Goal: Book appointment/travel/reservation

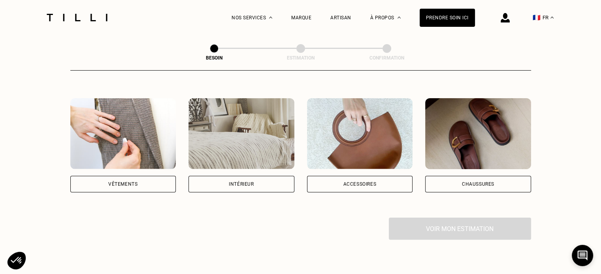
scroll to position [137, 0]
click at [149, 176] on div "Vêtements" at bounding box center [123, 184] width 106 height 17
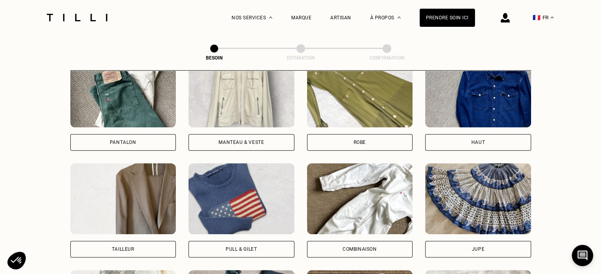
scroll to position [381, 0]
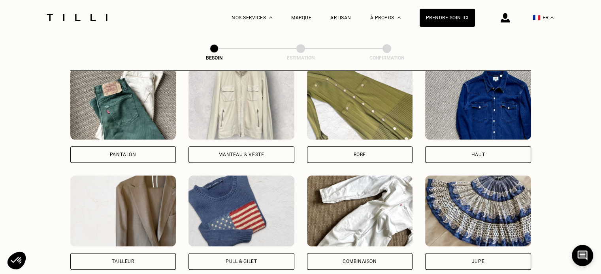
click at [115, 147] on div "Pantalon" at bounding box center [123, 155] width 106 height 17
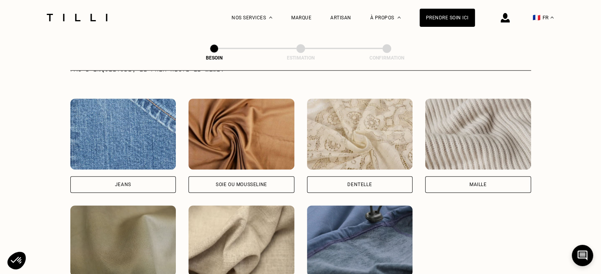
scroll to position [832, 0]
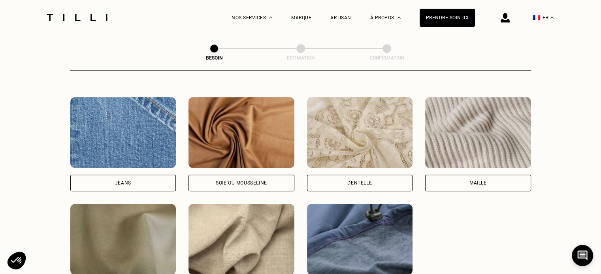
click at [150, 183] on div "Jeans" at bounding box center [123, 183] width 106 height 17
select select "FR"
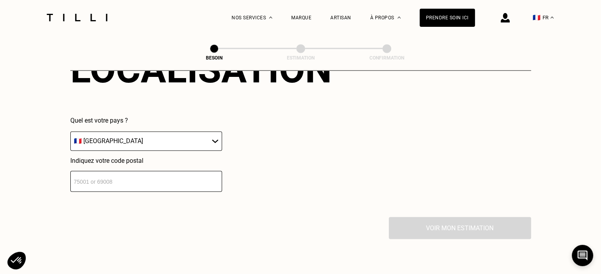
scroll to position [1134, 0]
click at [178, 181] on input "number" at bounding box center [146, 181] width 152 height 21
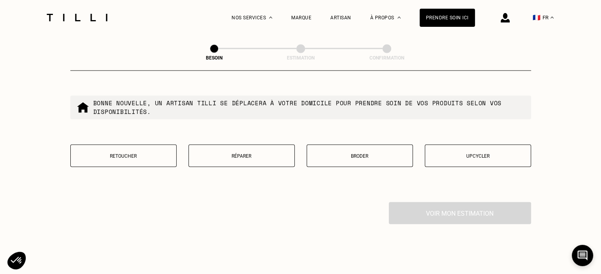
scroll to position [1360, 0]
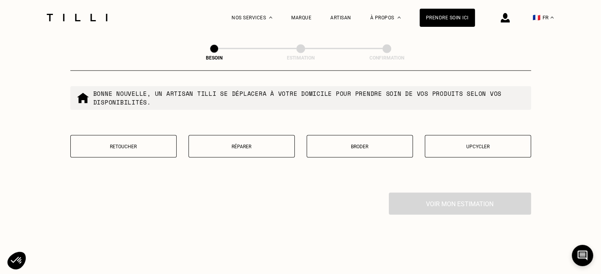
type input "94300"
click at [234, 144] on p "Réparer" at bounding box center [242, 147] width 98 height 6
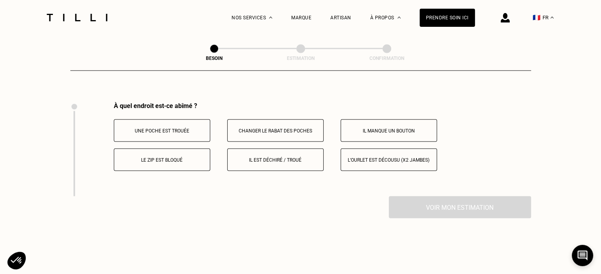
scroll to position [1460, 0]
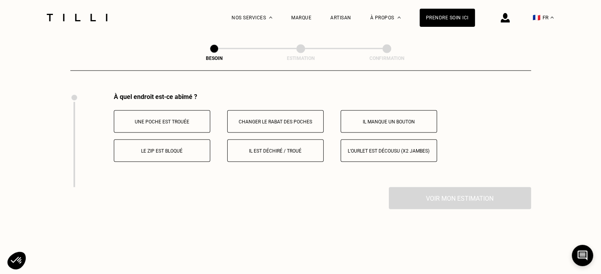
click at [255, 148] on p "Il est déchiré / troué" at bounding box center [275, 151] width 88 height 6
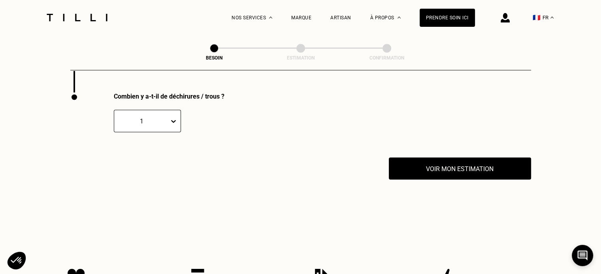
scroll to position [1561, 0]
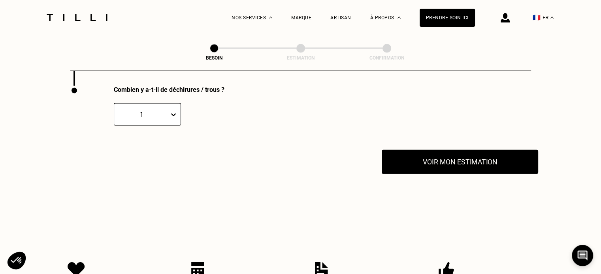
click at [442, 163] on button "Voir mon estimation" at bounding box center [459, 162] width 156 height 24
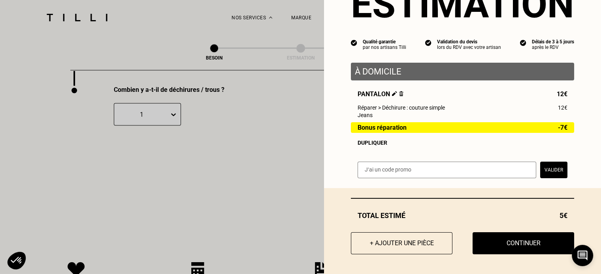
scroll to position [46, 0]
click at [406, 246] on button "+ Ajouter une pièce" at bounding box center [402, 243] width 112 height 24
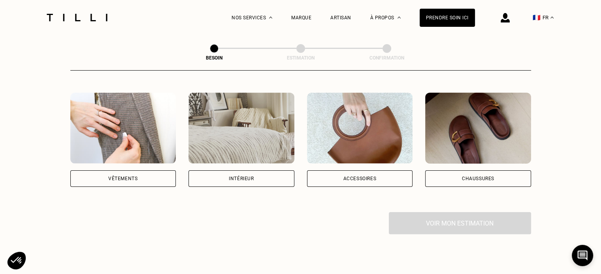
scroll to position [143, 0]
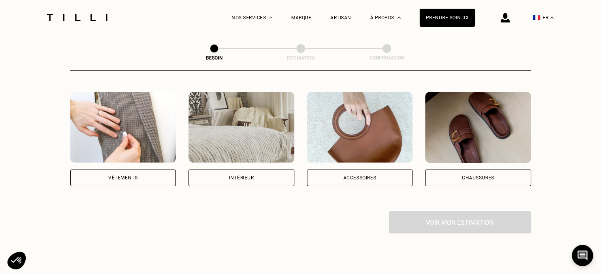
click at [154, 173] on div "Vêtements" at bounding box center [123, 178] width 106 height 17
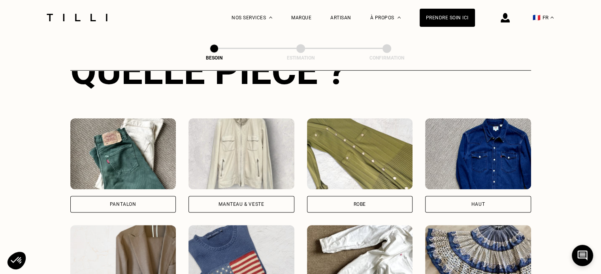
scroll to position [332, 0]
click at [150, 200] on div "Pantalon" at bounding box center [123, 204] width 106 height 17
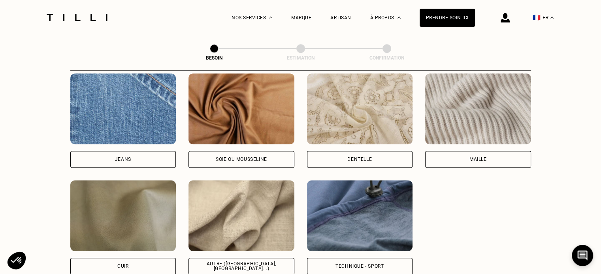
scroll to position [856, 0]
click at [142, 151] on div "Jeans" at bounding box center [123, 159] width 106 height 17
select select "FR"
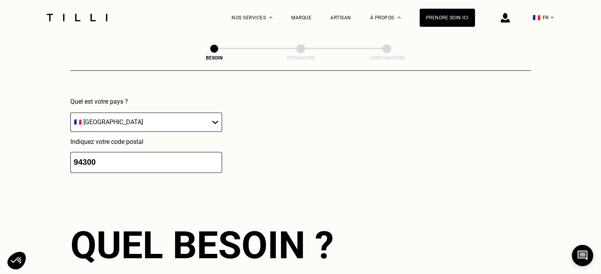
scroll to position [1311, 0]
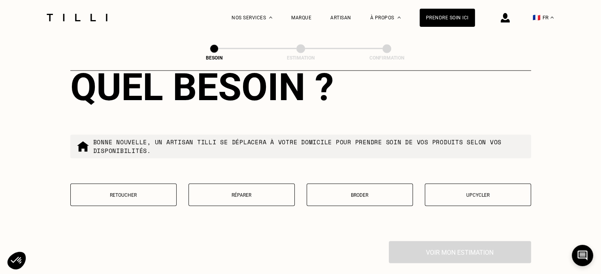
click at [218, 192] on p "Réparer" at bounding box center [242, 195] width 98 height 6
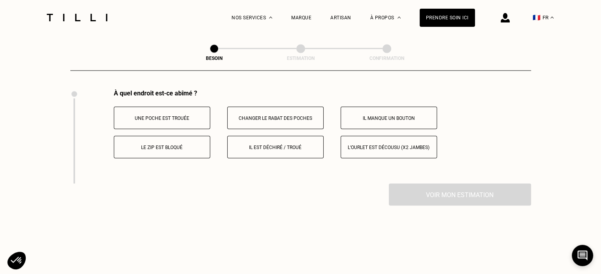
scroll to position [1464, 0]
click at [280, 144] on p "Il est déchiré / troué" at bounding box center [275, 147] width 88 height 6
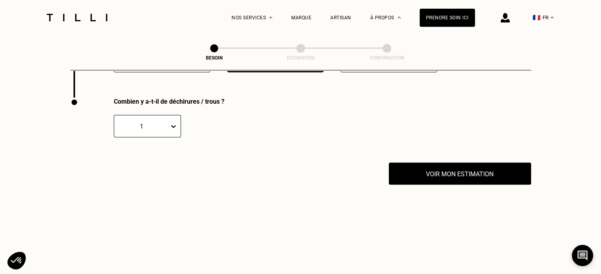
scroll to position [1554, 0]
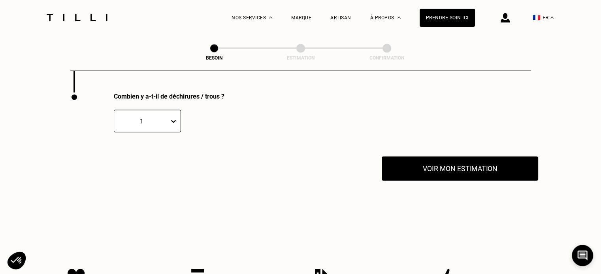
click at [419, 164] on button "Voir mon estimation" at bounding box center [459, 169] width 156 height 24
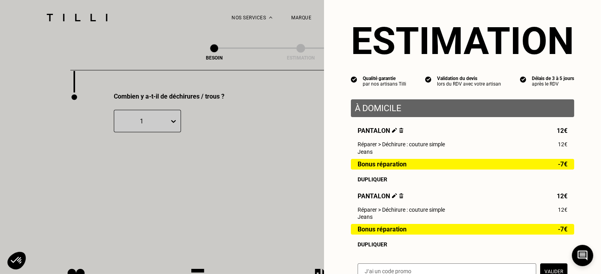
scroll to position [112, 0]
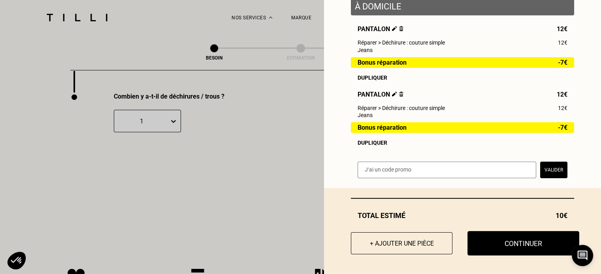
click at [519, 253] on button "Continuer" at bounding box center [523, 243] width 112 height 24
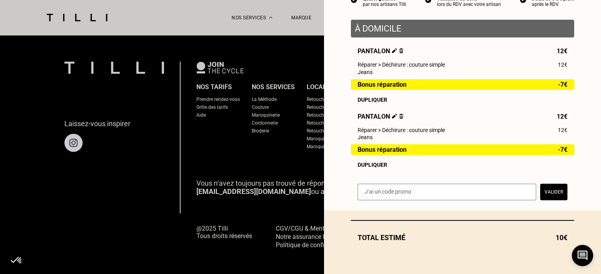
scroll to position [90, 0]
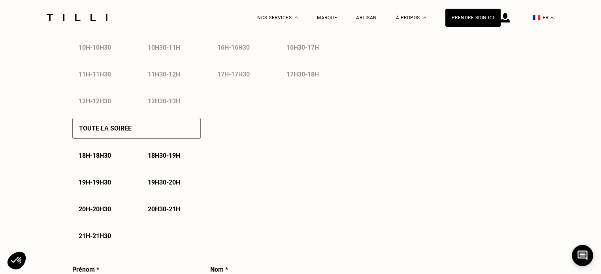
select select "FR"
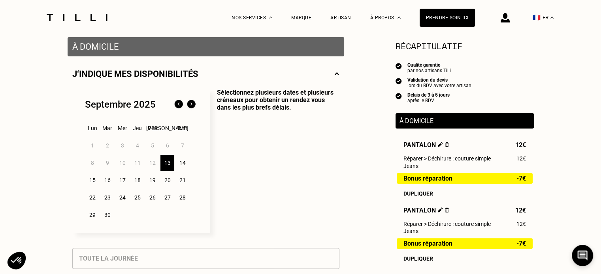
scroll to position [156, 0]
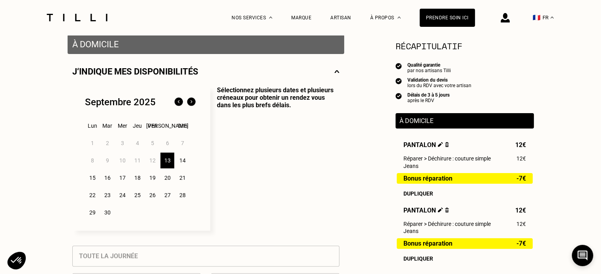
click at [107, 178] on div "16" at bounding box center [107, 178] width 14 height 16
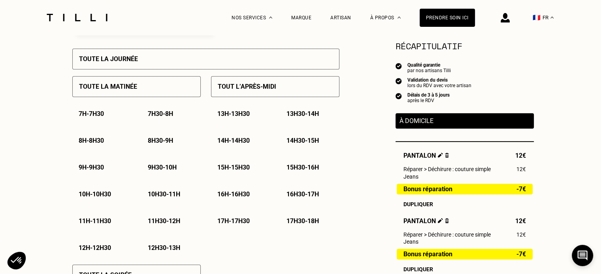
scroll to position [356, 0]
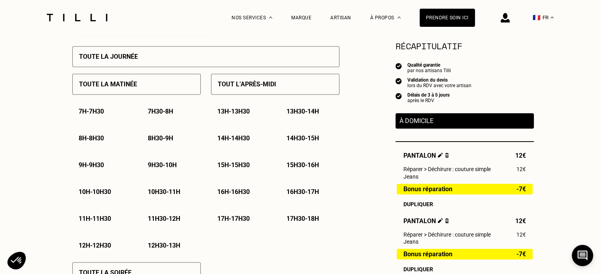
click at [91, 221] on p "11h - 11h30" at bounding box center [95, 219] width 32 height 8
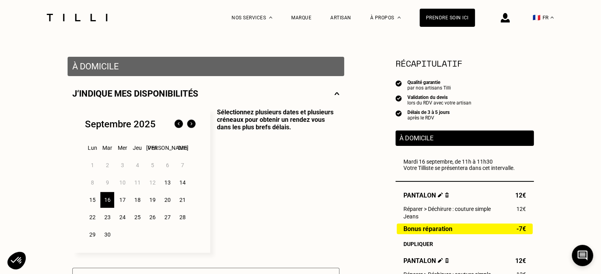
scroll to position [134, 0]
